Goal: Navigation & Orientation: Understand site structure

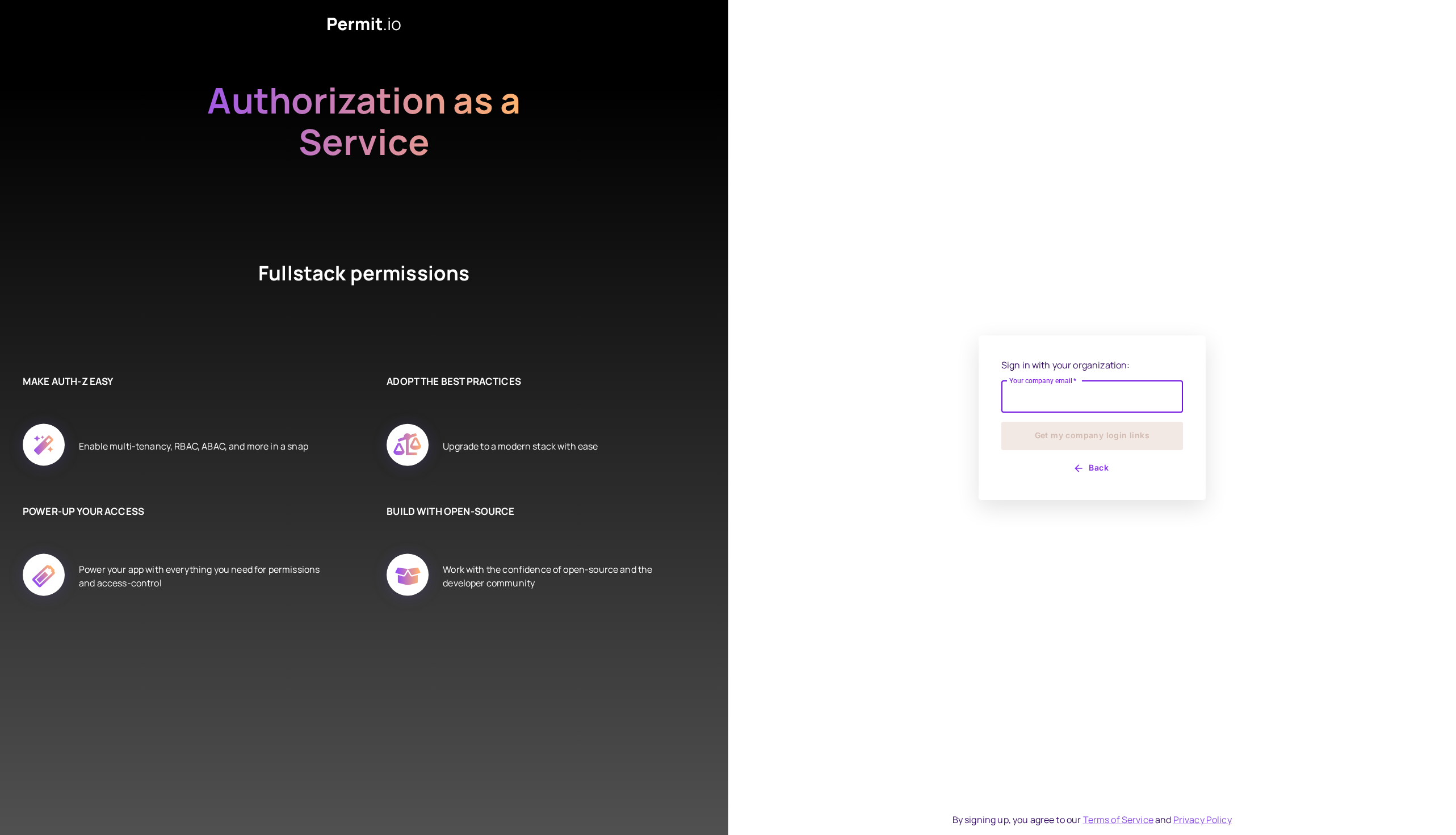
click at [1060, 400] on input "Your company email   *" at bounding box center [1092, 396] width 182 height 31
type input "**********"
click at [1089, 436] on button "Get my company login links" at bounding box center [1092, 436] width 182 height 28
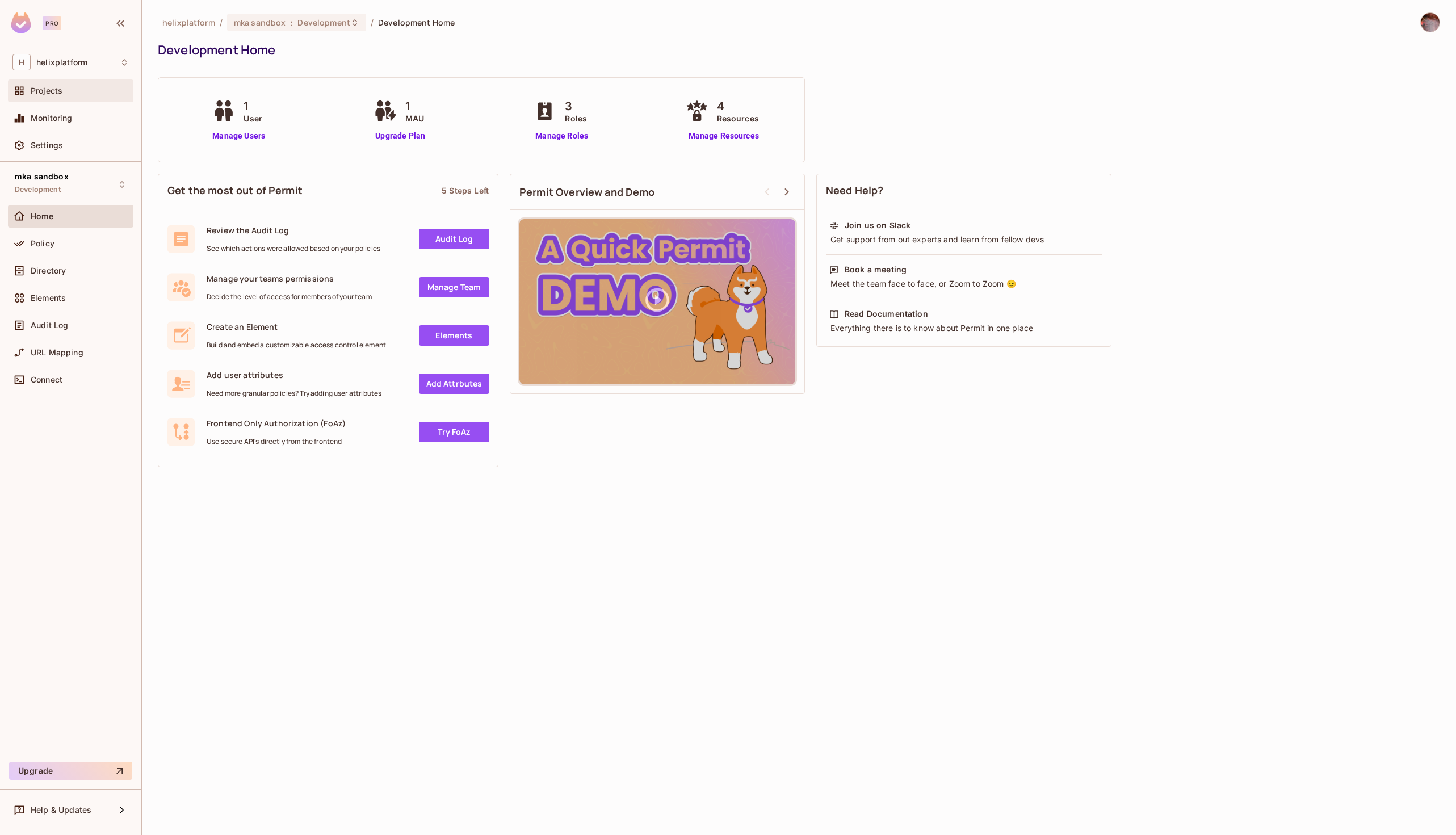
click at [44, 95] on div "Projects" at bounding box center [70, 91] width 116 height 13
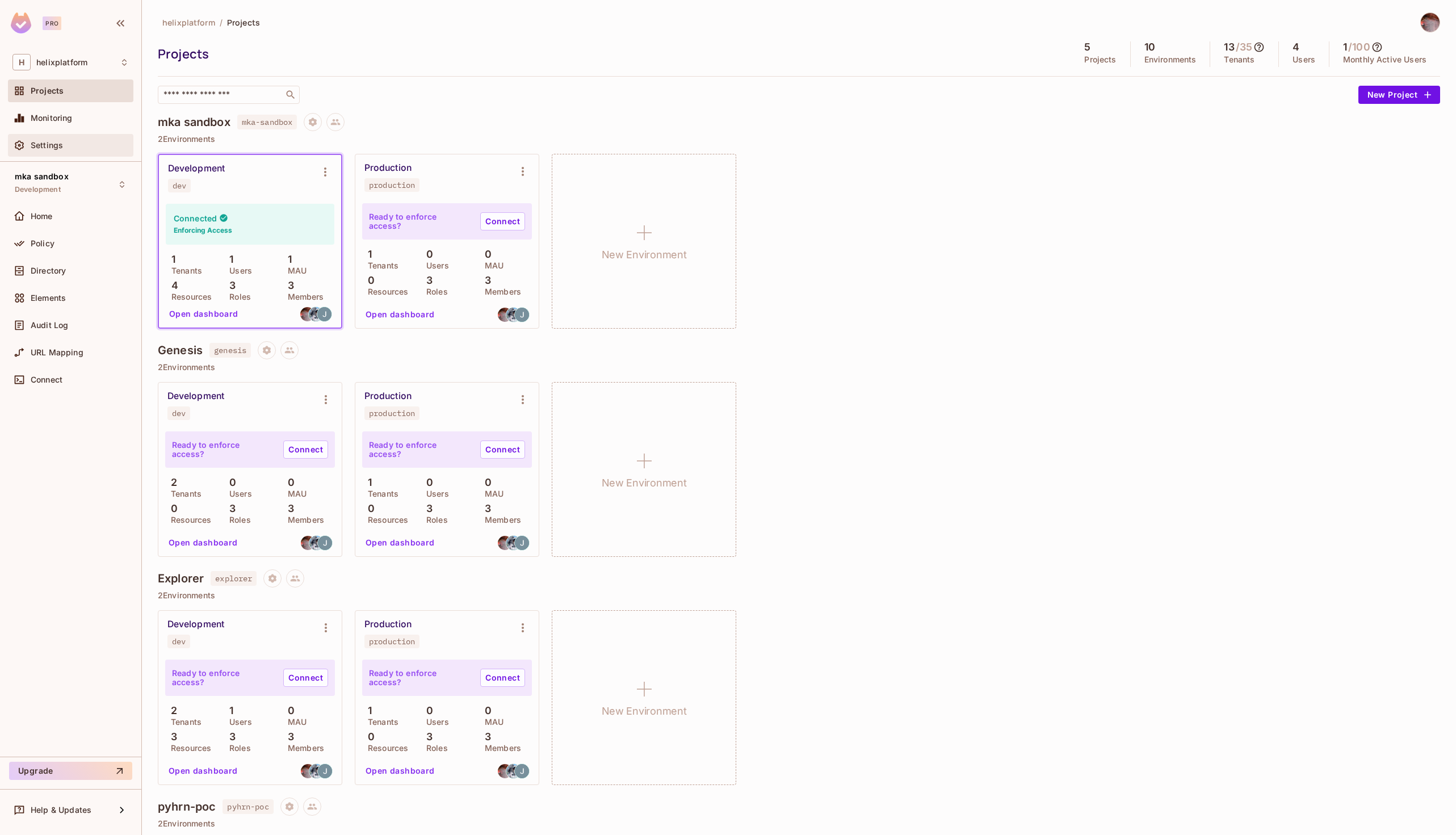
click at [54, 144] on span "Settings" at bounding box center [46, 145] width 32 height 9
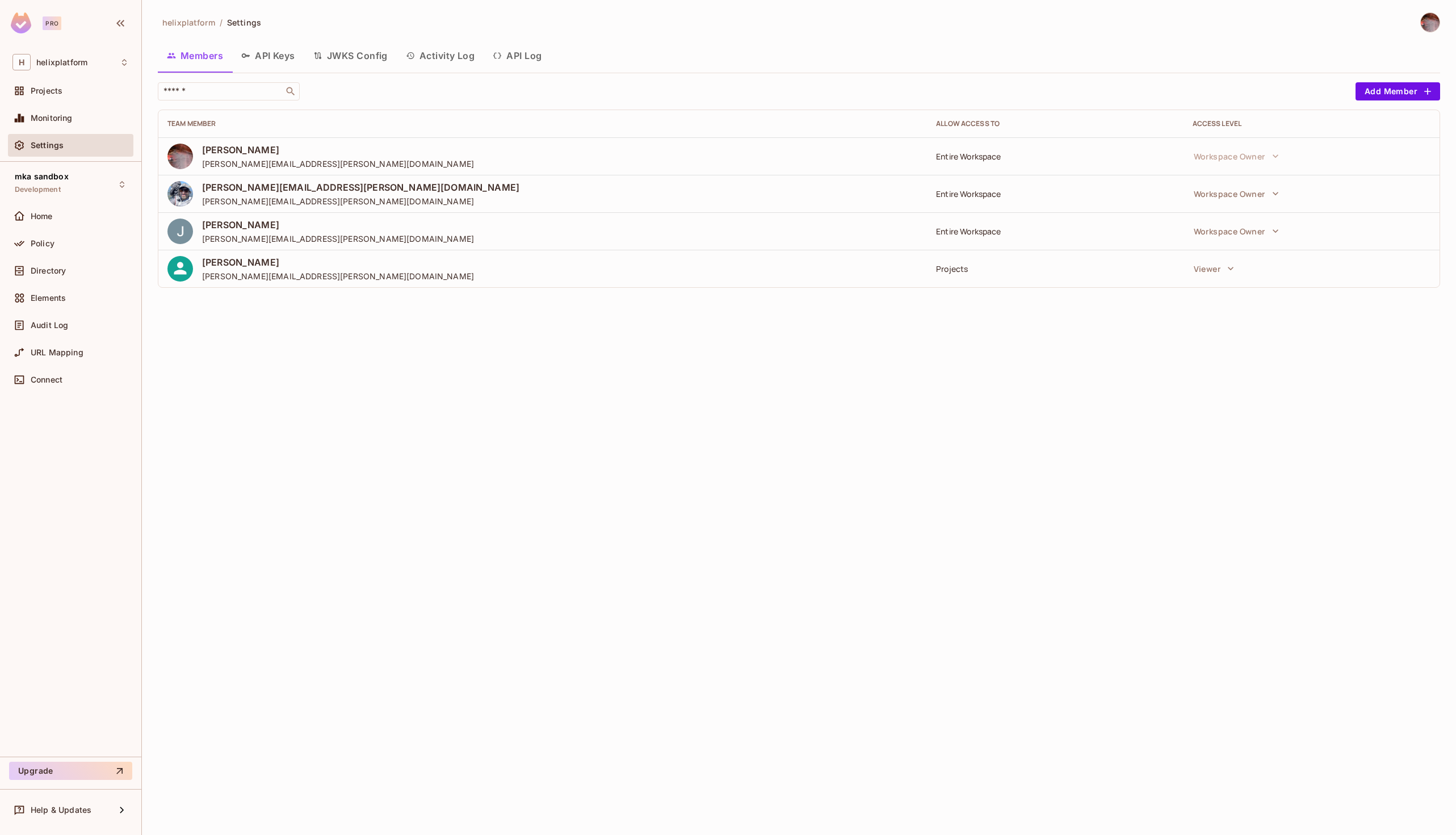
click at [253, 44] on button "API Keys" at bounding box center [268, 55] width 72 height 28
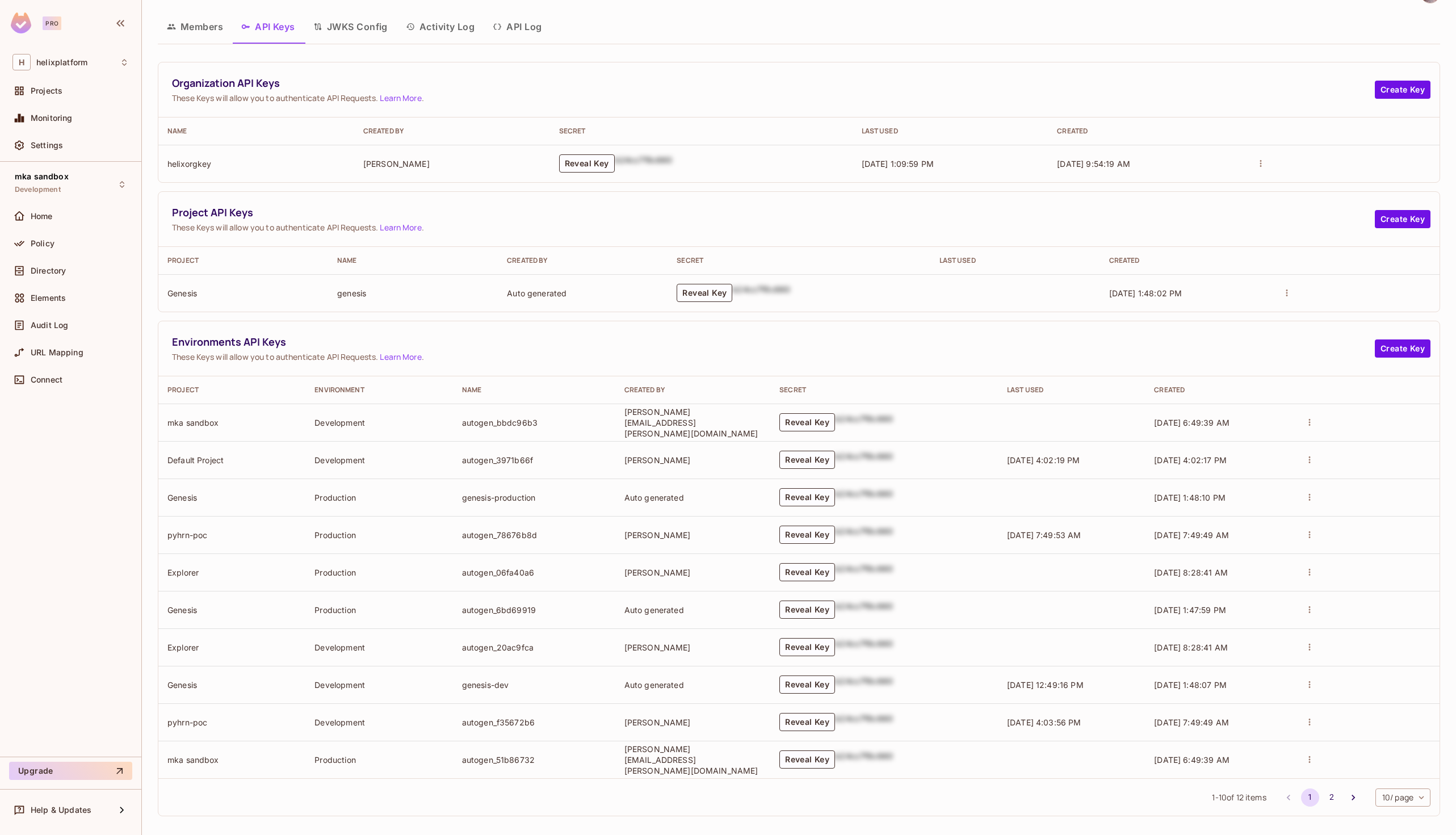
scroll to position [34, 0]
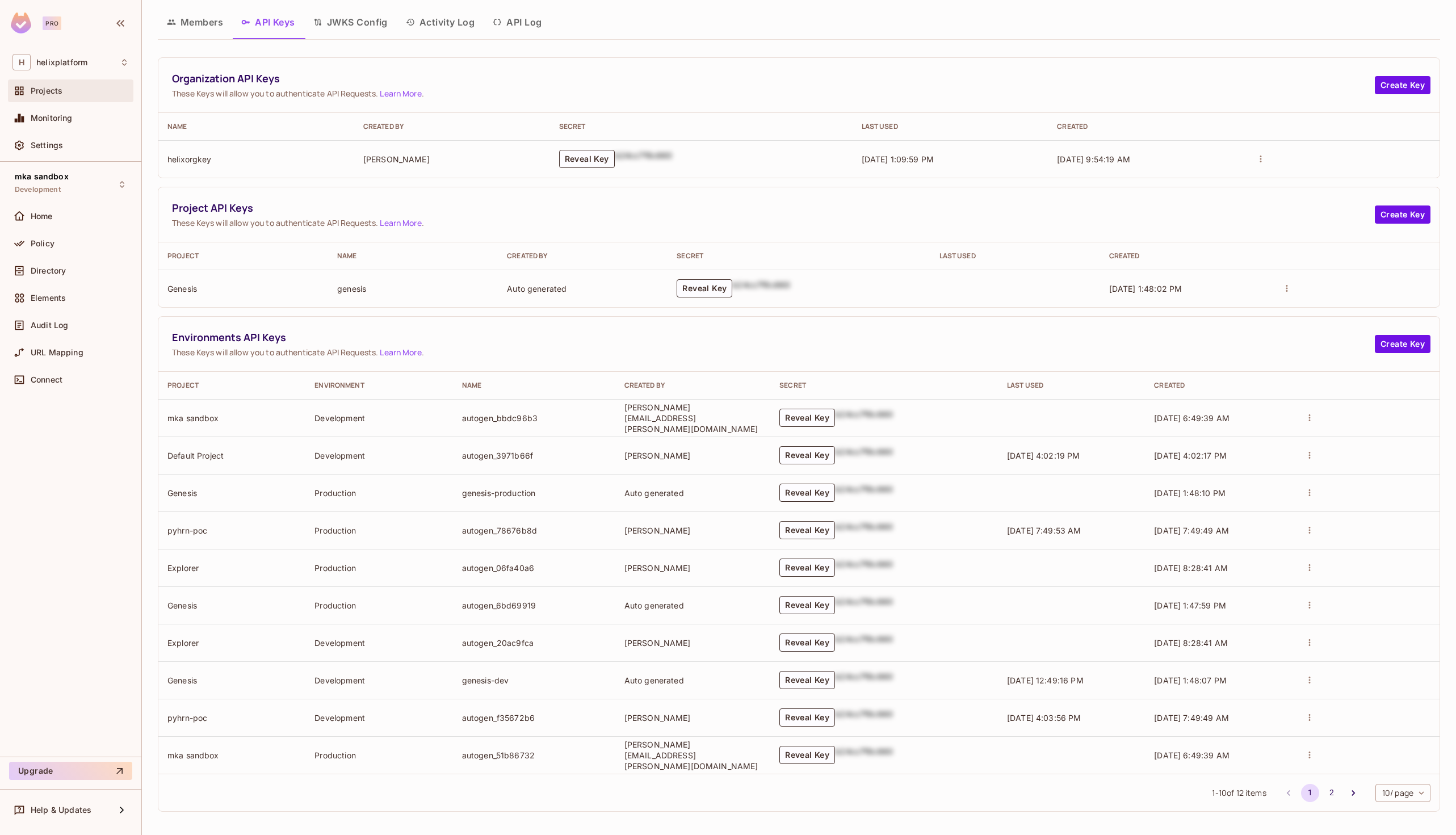
click at [51, 94] on span "Projects" at bounding box center [46, 90] width 31 height 9
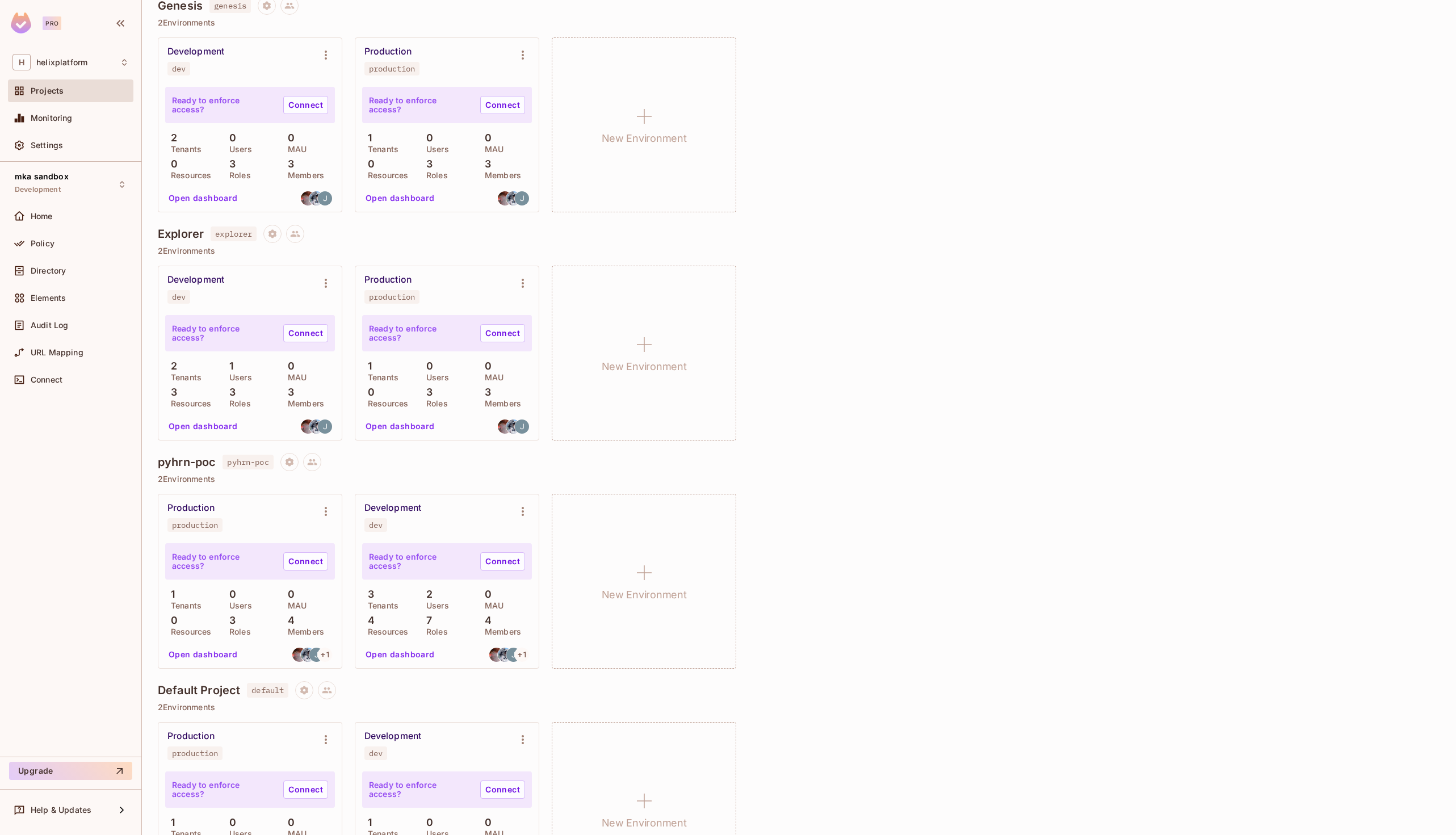
scroll to position [351, 0]
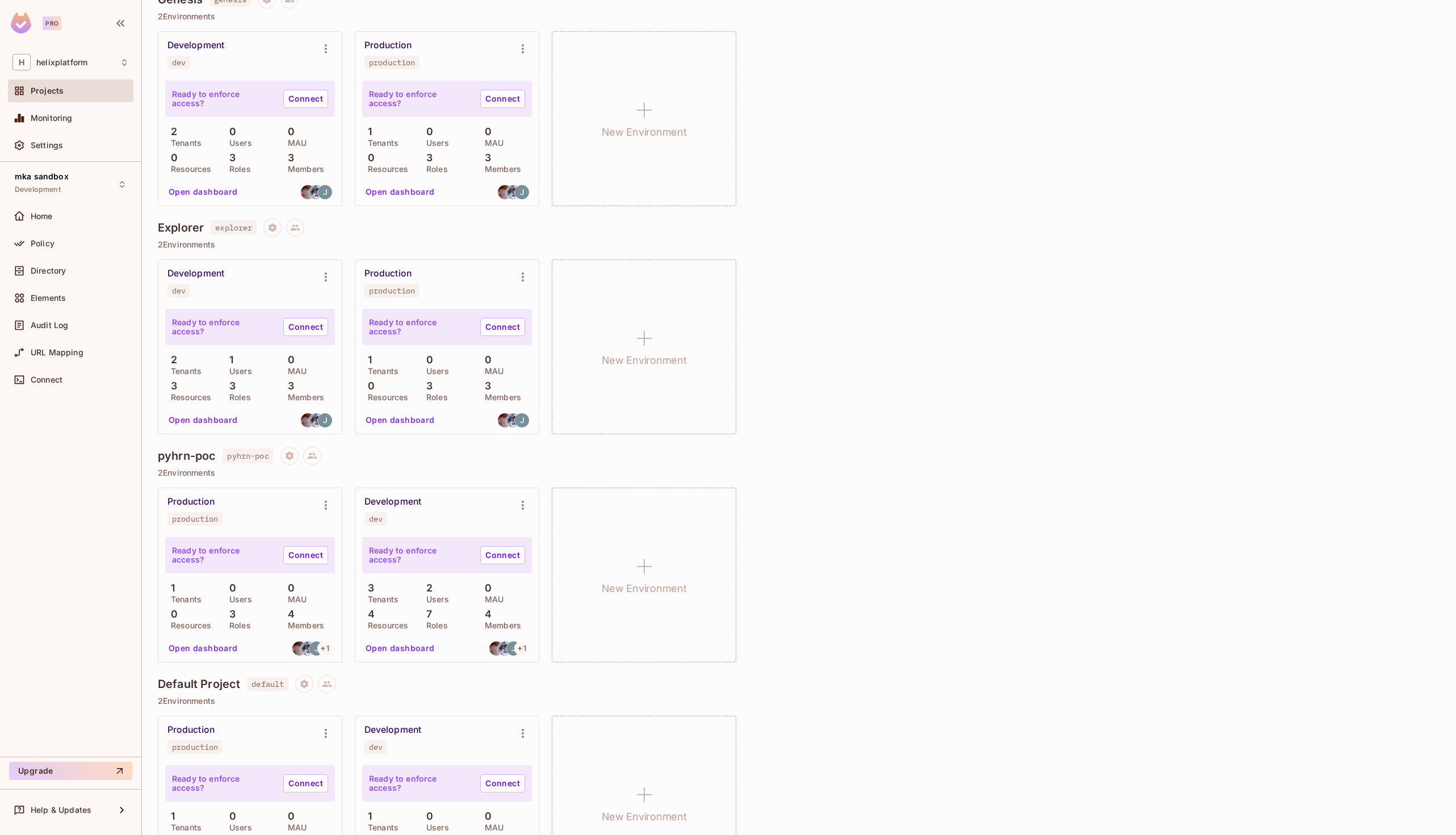
click at [265, 273] on div "Development dev" at bounding box center [241, 282] width 147 height 30
click at [211, 415] on button "Open dashboard" at bounding box center [203, 420] width 78 height 18
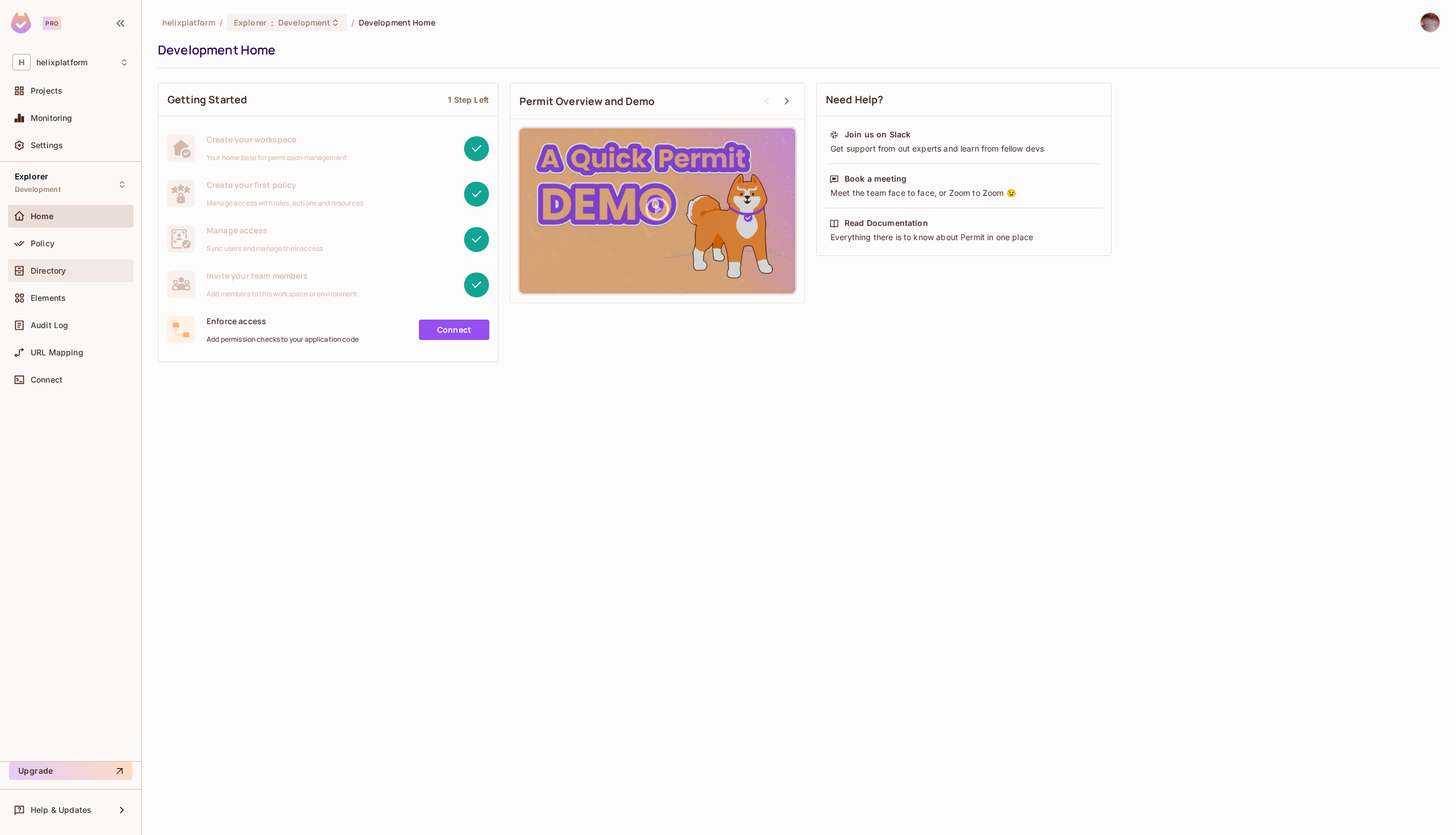
click at [64, 266] on span "Directory" at bounding box center [48, 270] width 36 height 9
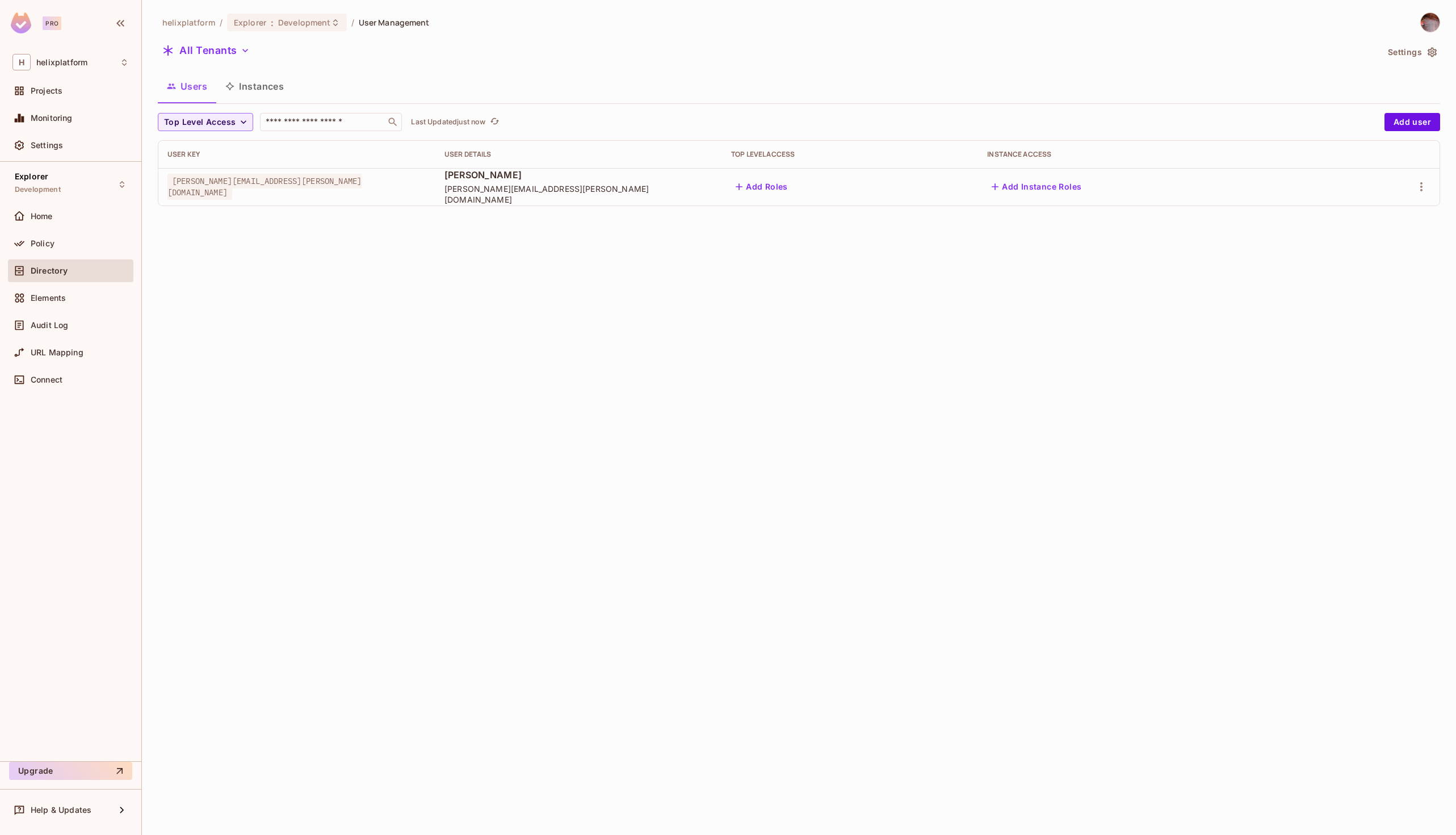
click at [256, 87] on button "Instances" at bounding box center [254, 86] width 77 height 28
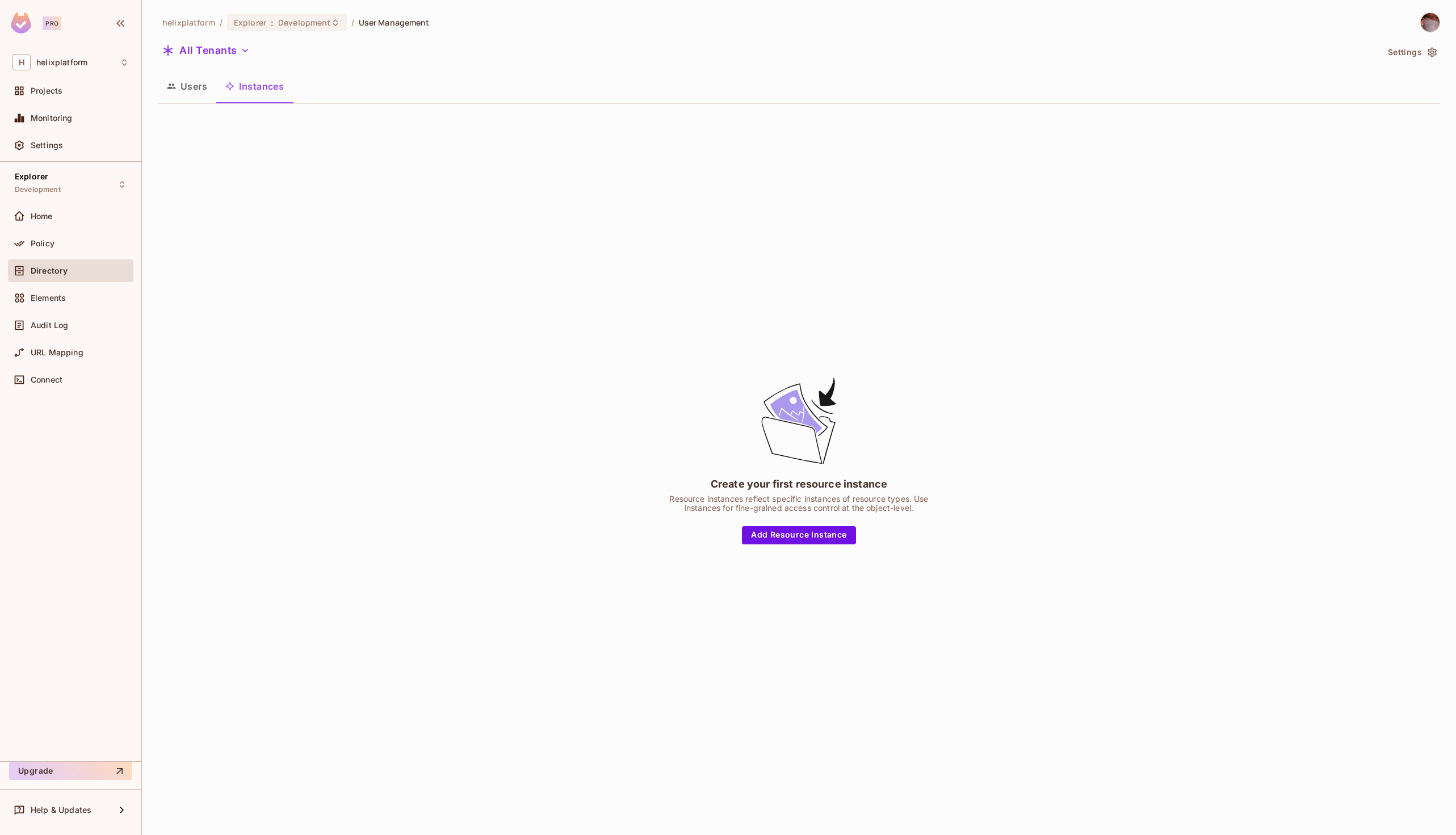
click at [176, 82] on button "Users" at bounding box center [187, 86] width 59 height 28
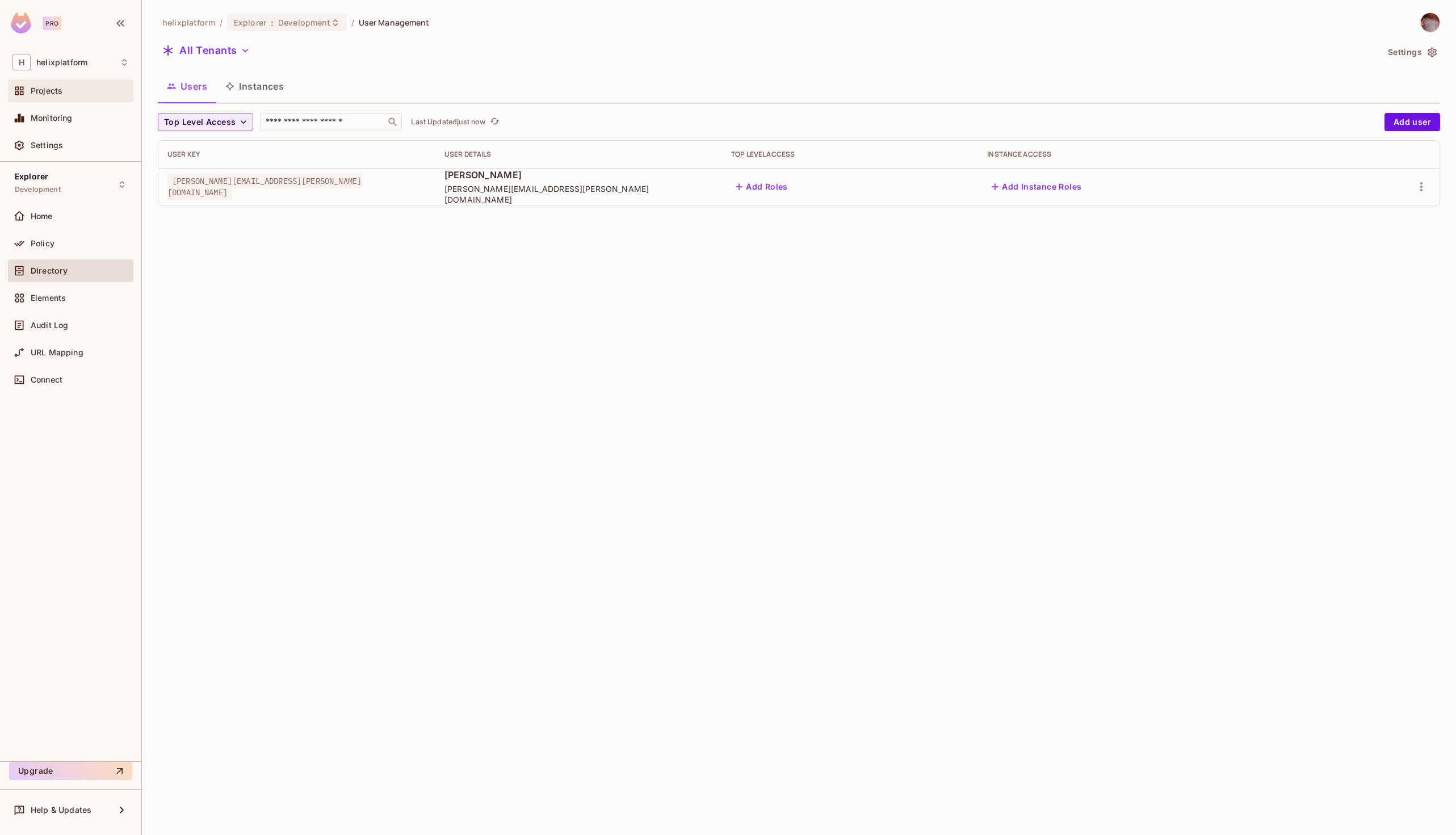
click at [60, 88] on span "Projects" at bounding box center [46, 90] width 31 height 9
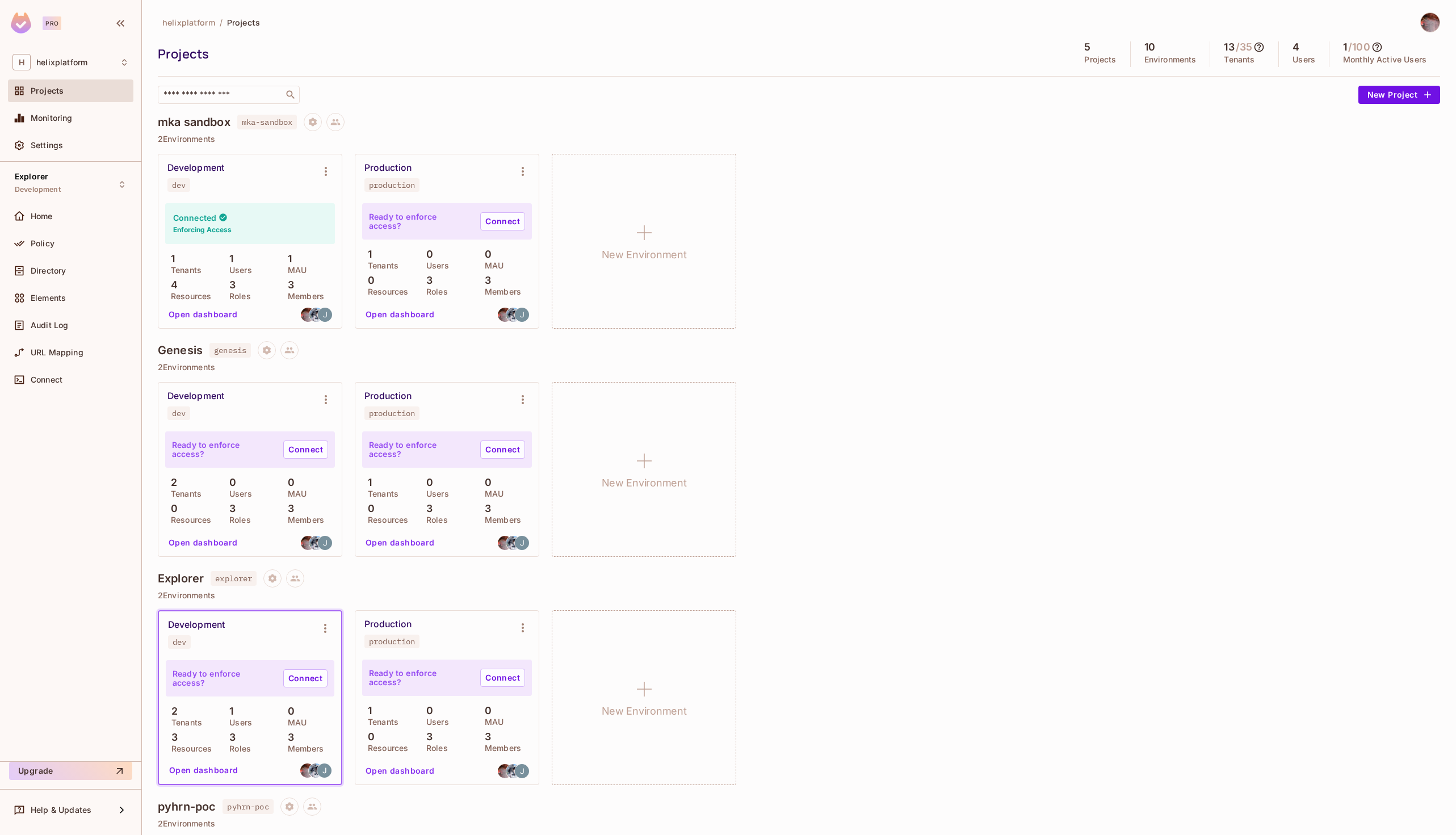
click at [191, 166] on div "Development" at bounding box center [196, 168] width 57 height 12
click at [200, 313] on button "Open dashboard" at bounding box center [203, 315] width 78 height 18
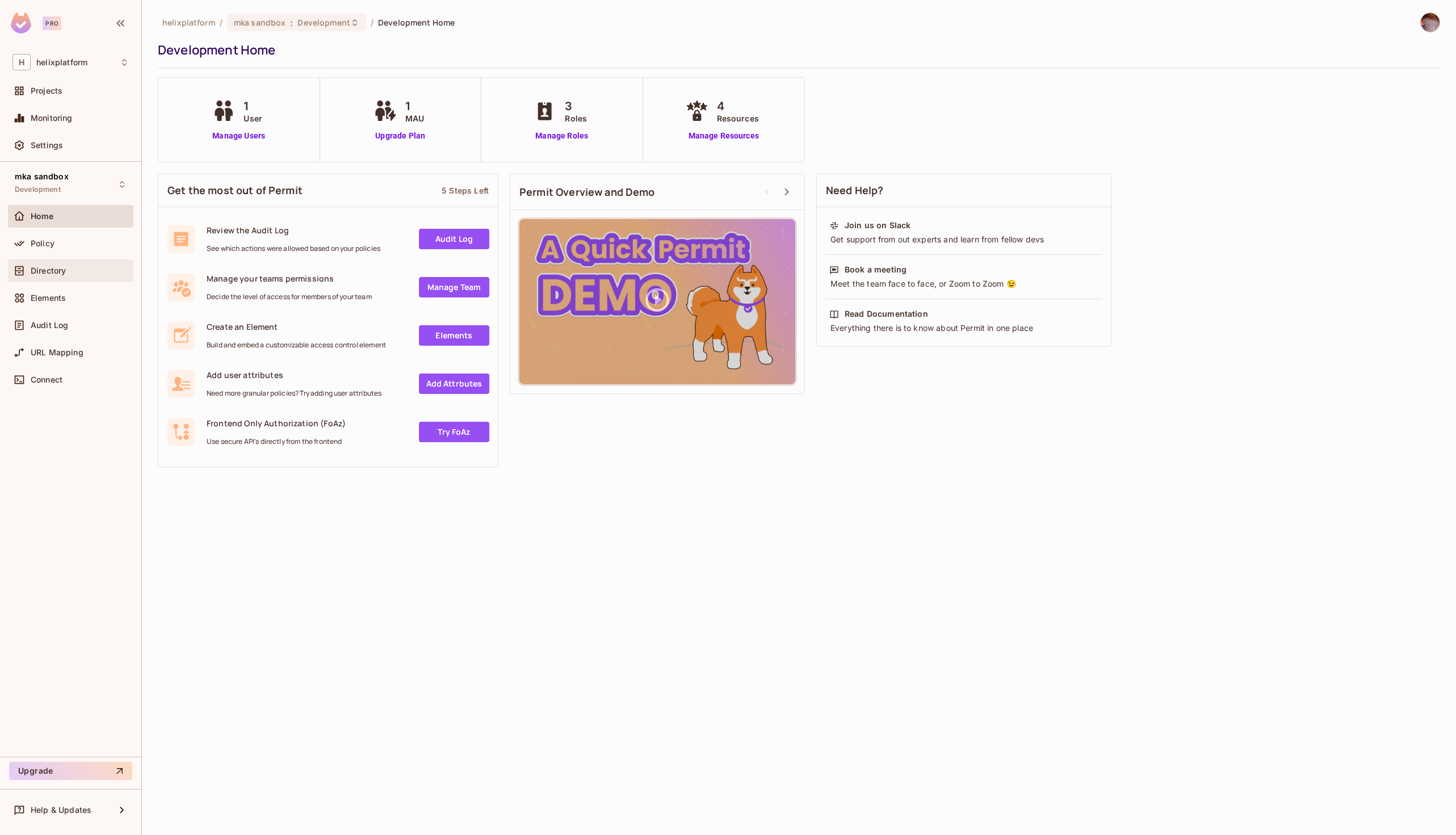
click at [50, 264] on div "Directory" at bounding box center [70, 271] width 116 height 13
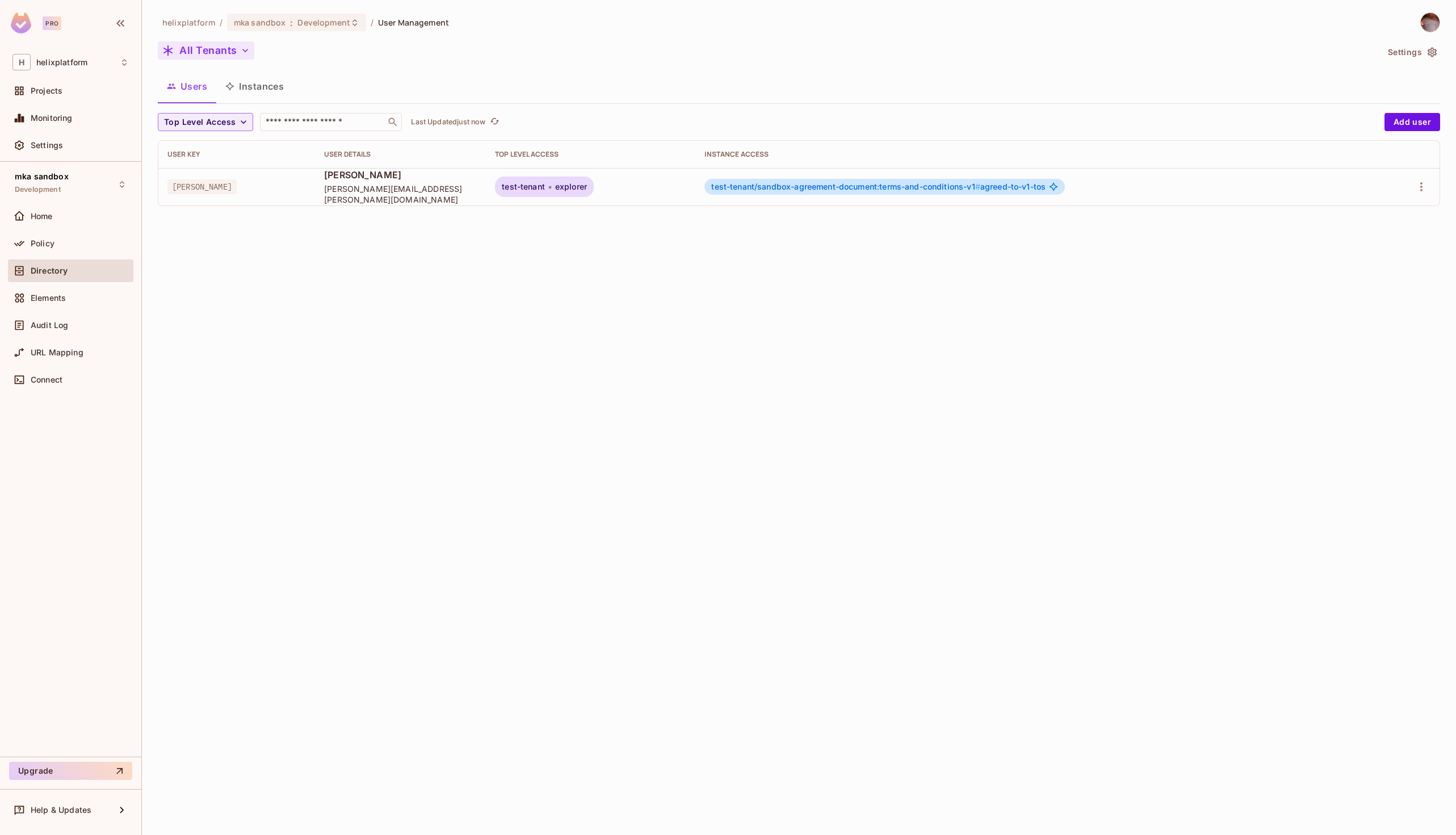
click at [238, 50] on button "All Tenants" at bounding box center [206, 50] width 97 height 18
click at [279, 284] on div at bounding box center [728, 417] width 1456 height 835
click at [255, 93] on button "Instances" at bounding box center [254, 86] width 77 height 28
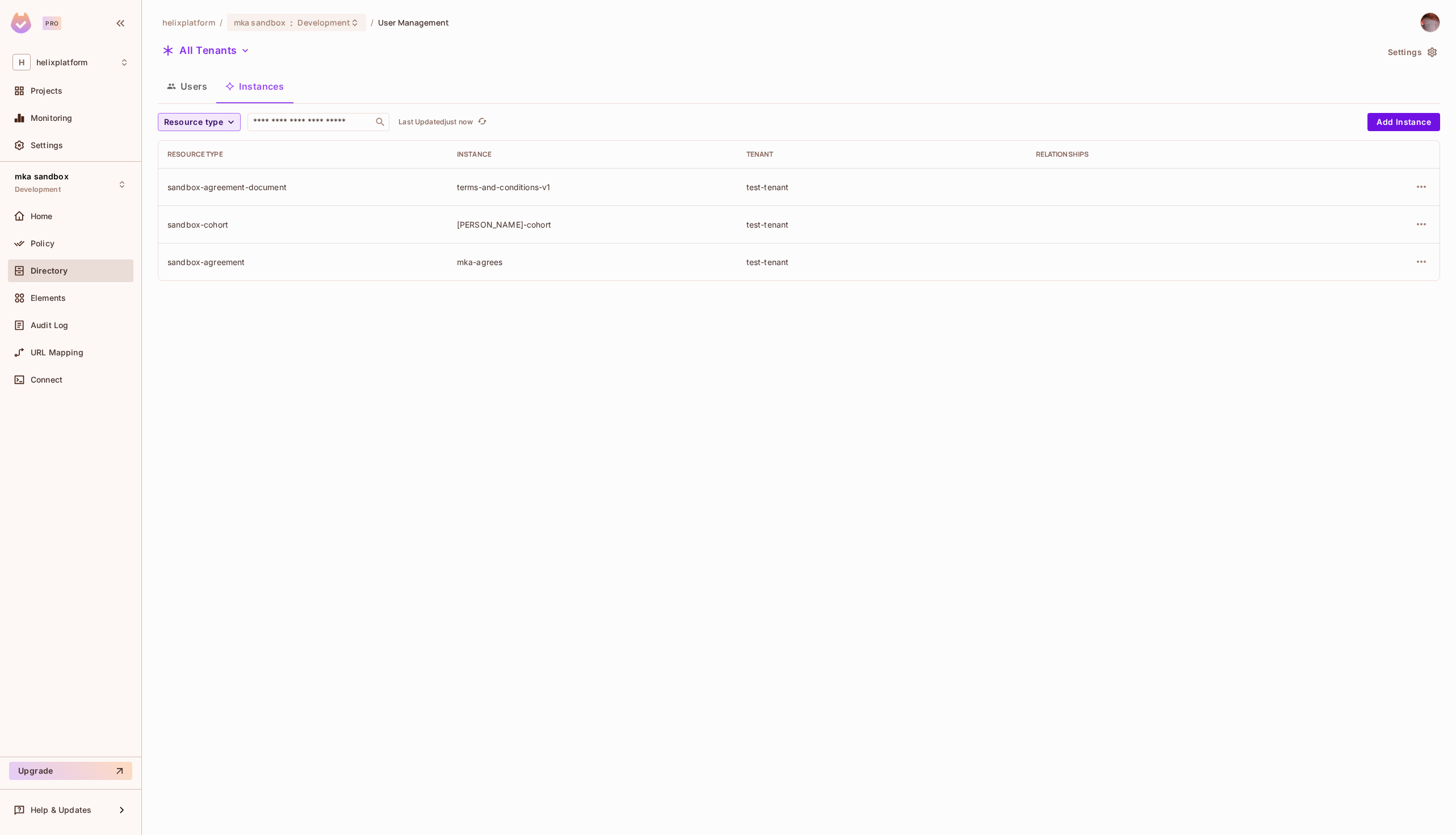
click at [230, 124] on icon "button" at bounding box center [231, 122] width 12 height 12
click at [363, 340] on div at bounding box center [728, 417] width 1456 height 835
